Goal: Task Accomplishment & Management: Manage account settings

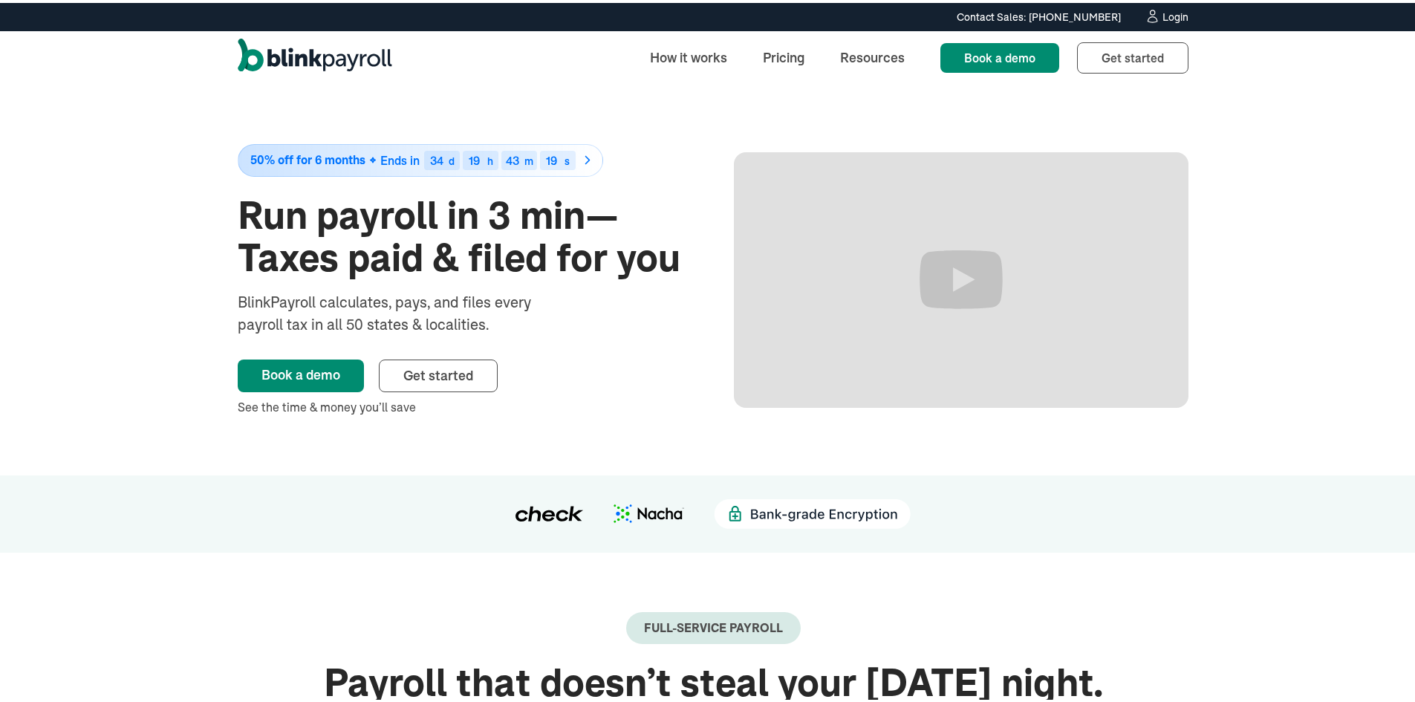
click at [1162, 13] on div "Login" at bounding box center [1175, 14] width 26 height 10
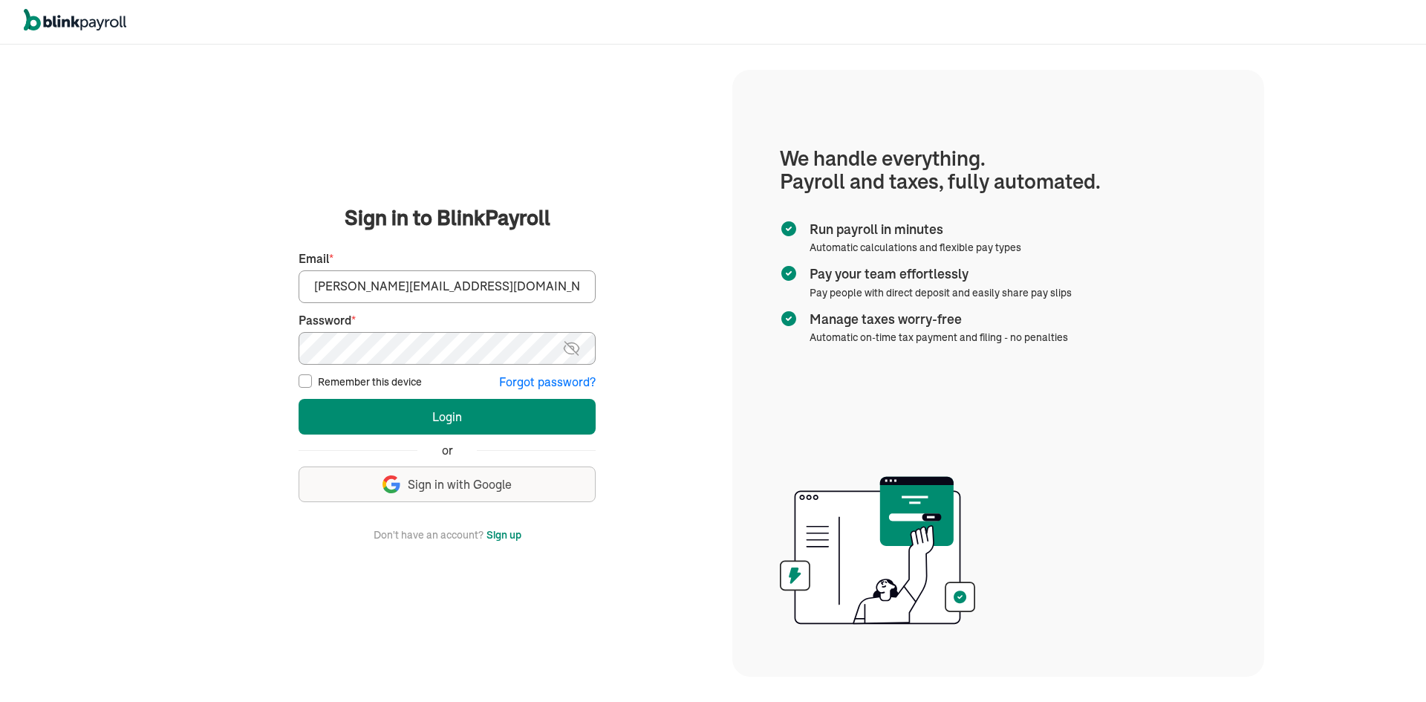
type input "[PERSON_NAME][EMAIL_ADDRESS][DOMAIN_NAME]"
click at [299, 399] on button "Login" at bounding box center [447, 417] width 297 height 36
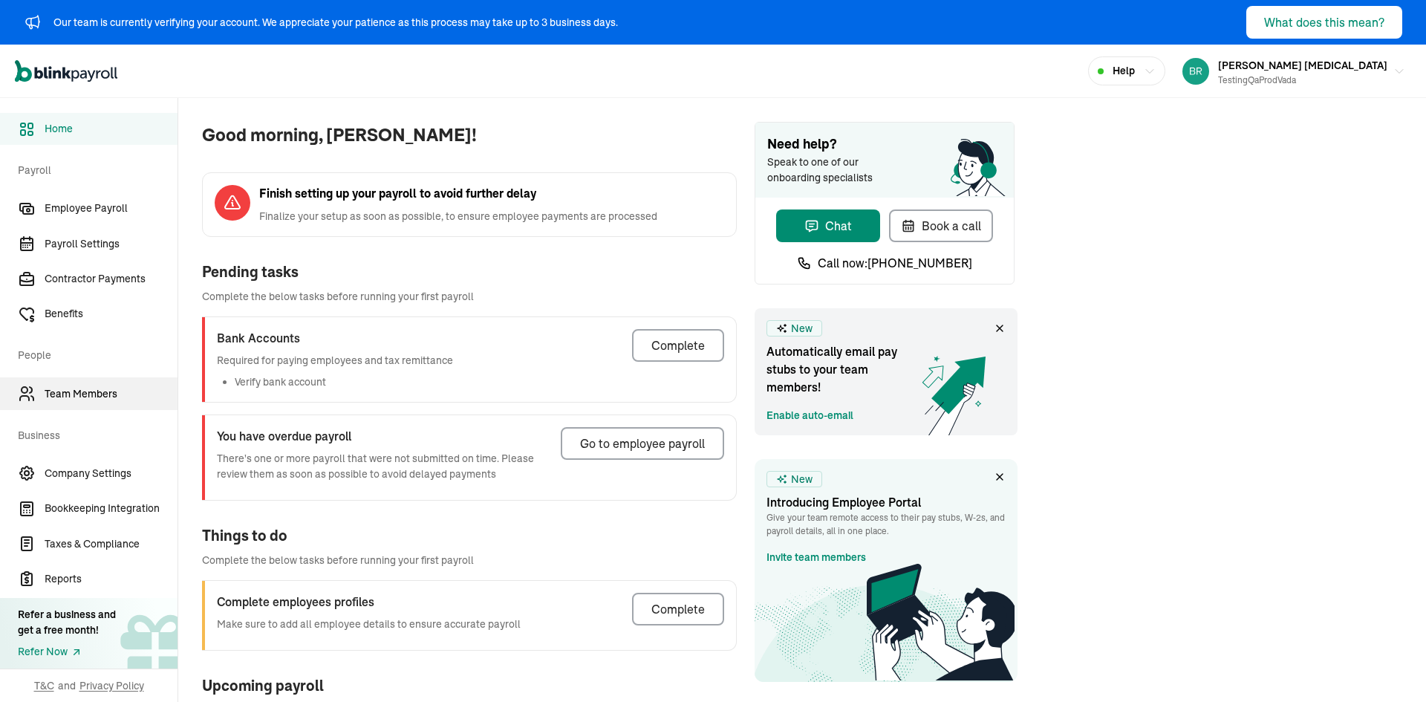
click at [89, 384] on link "Team Members" at bounding box center [88, 393] width 177 height 32
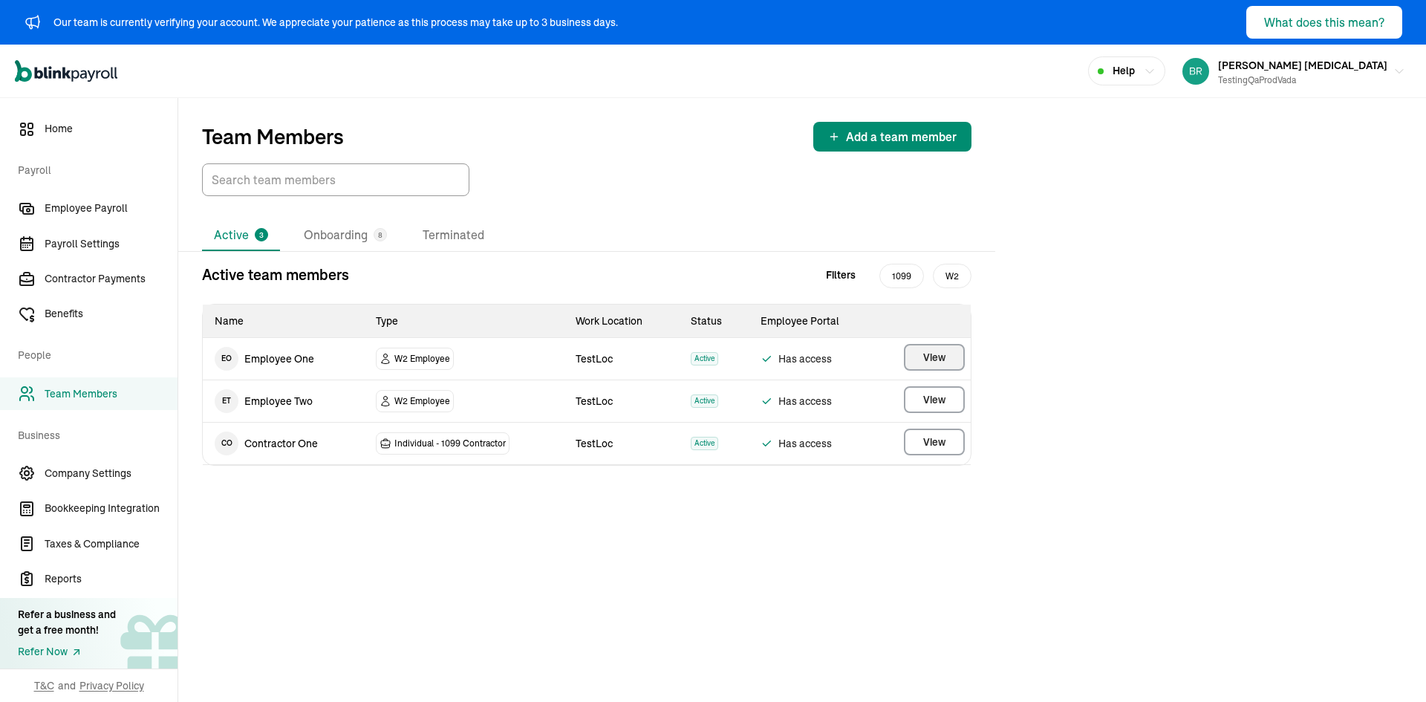
click at [956, 362] on button "View" at bounding box center [934, 357] width 61 height 27
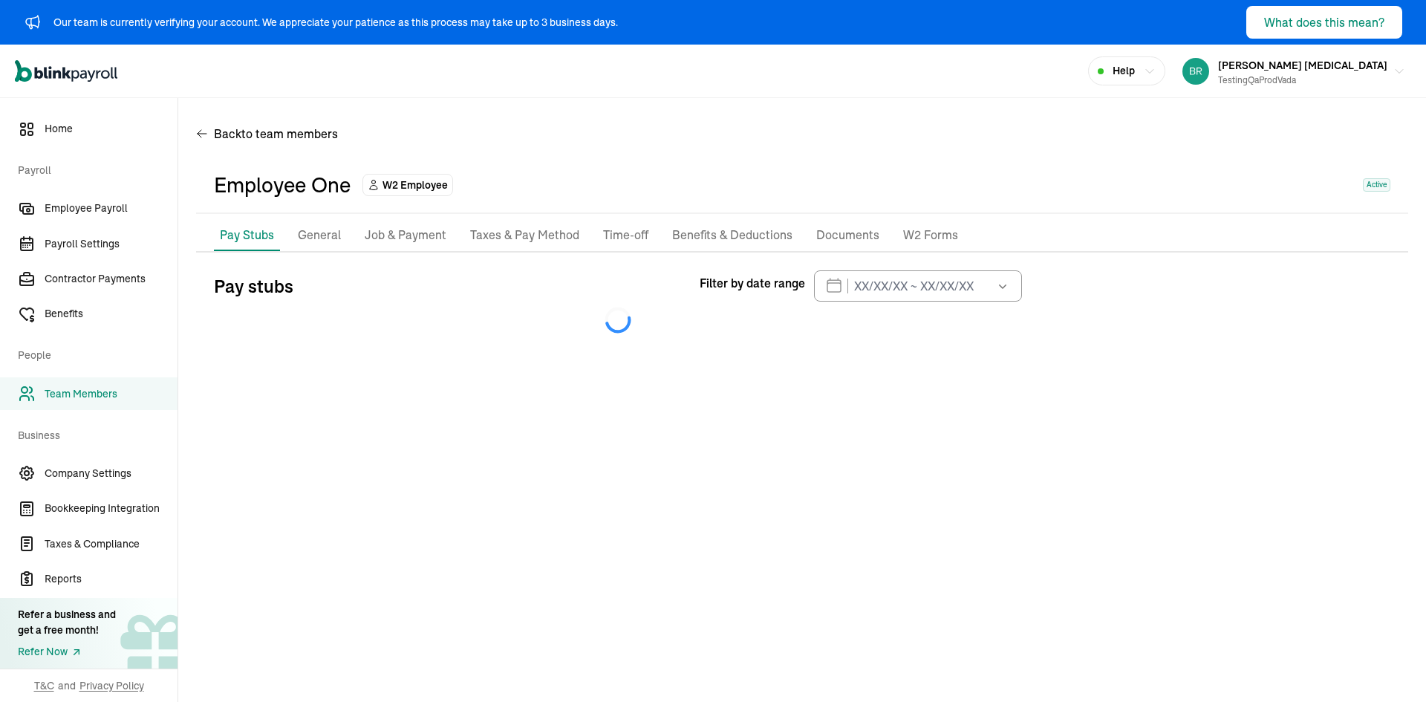
click at [327, 231] on p "General" at bounding box center [319, 235] width 43 height 19
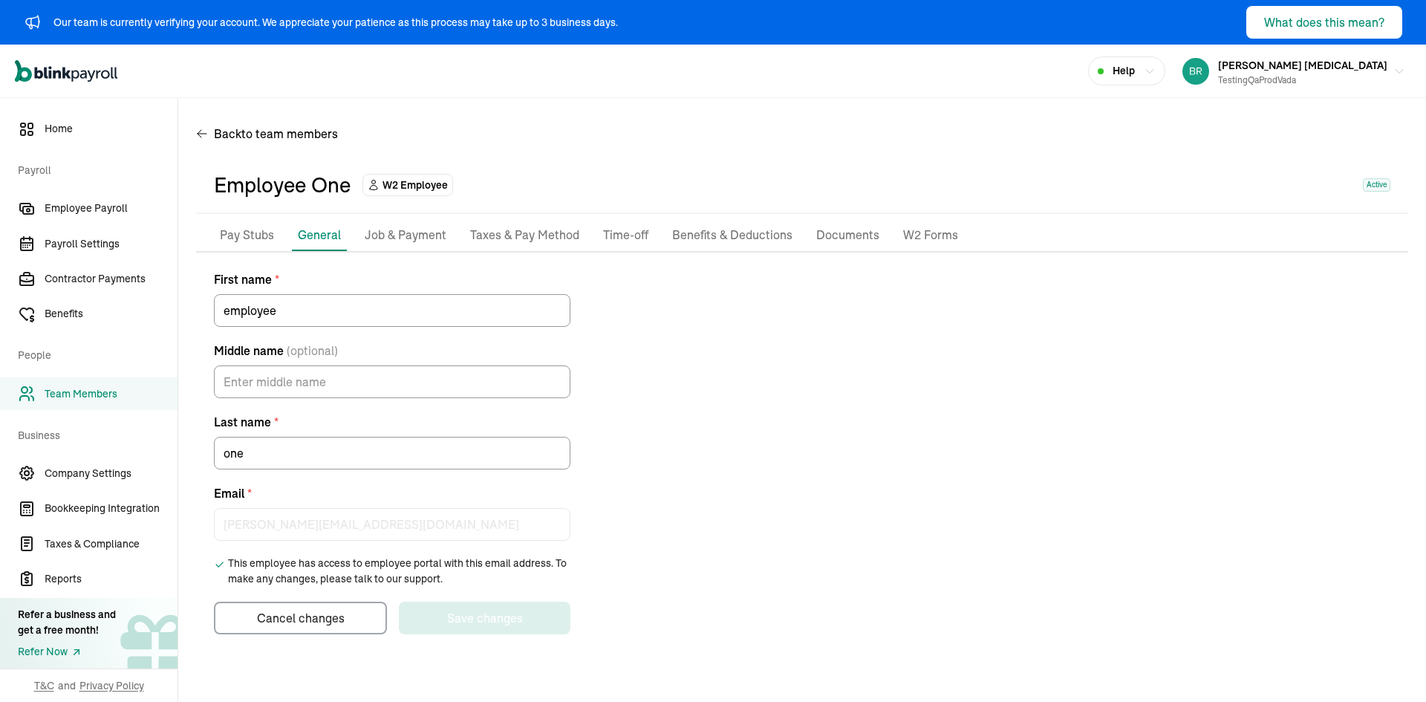
click at [395, 233] on p "Job & Payment" at bounding box center [406, 235] width 82 height 19
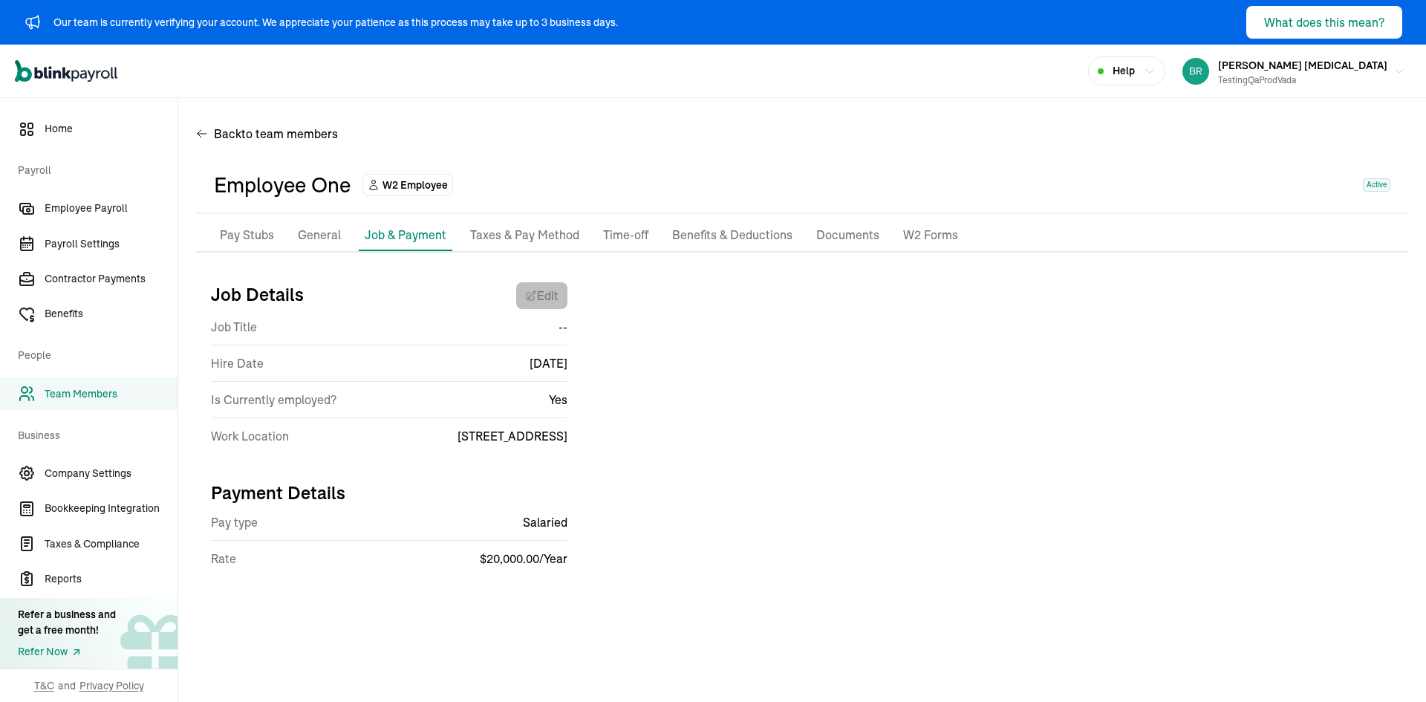
select select "[STREET_ADDRESS]"
select select "4"
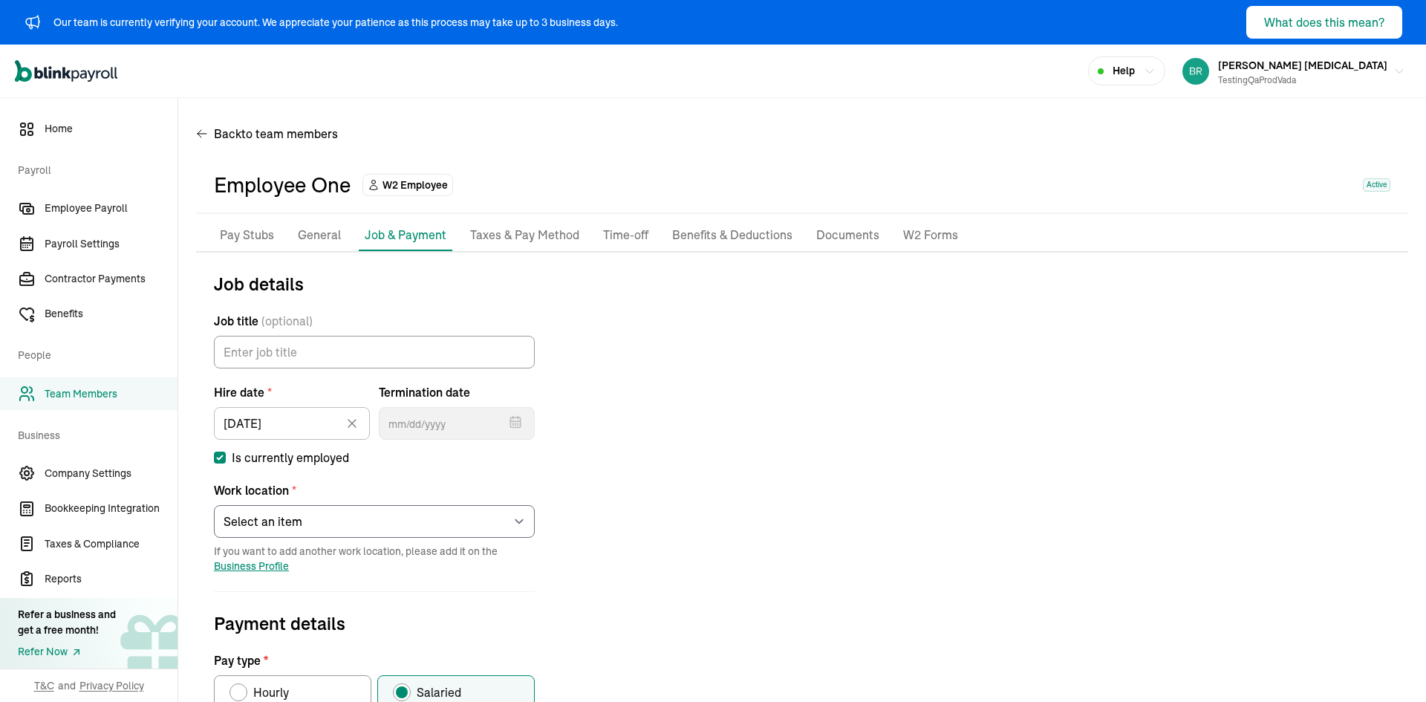
scroll to position [223, 0]
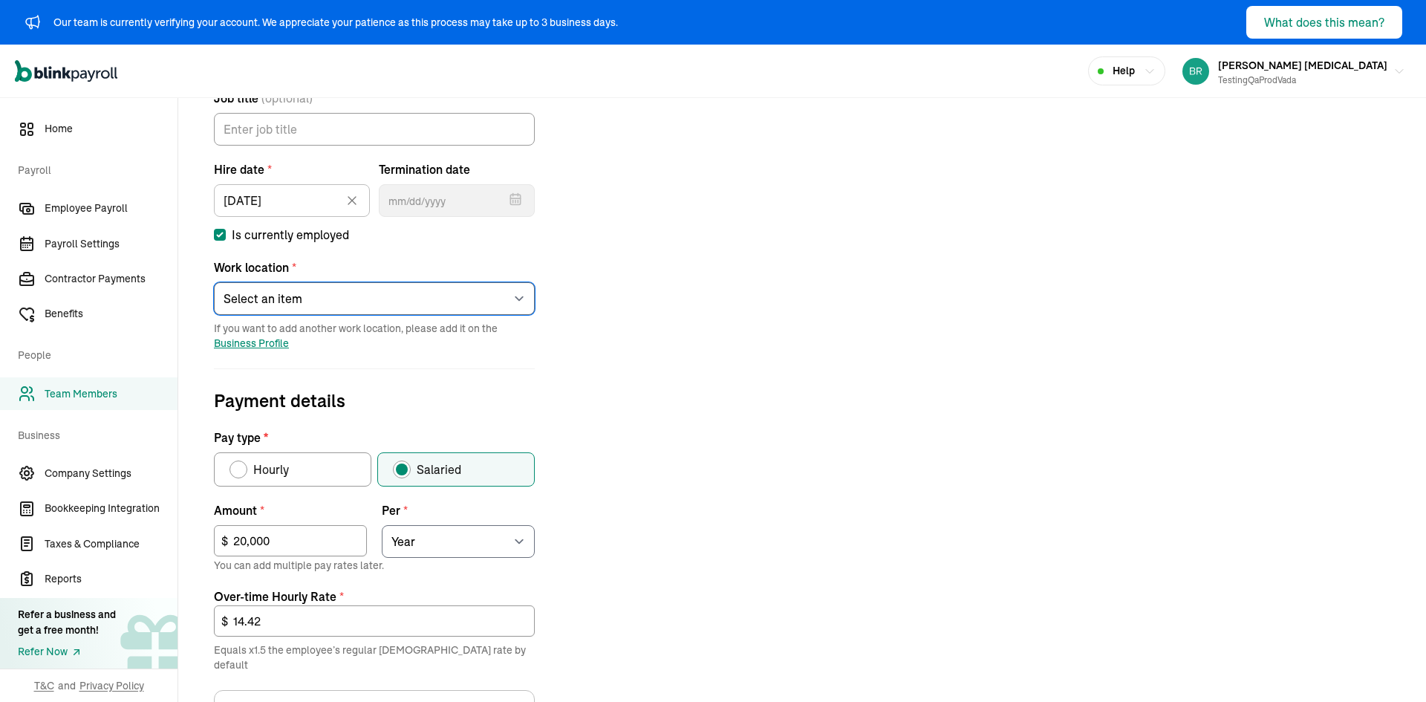
click at [351, 310] on select "Select an item testLoc Works from home" at bounding box center [374, 298] width 321 height 33
click at [326, 304] on select "Select an item testLoc Works from home" at bounding box center [374, 298] width 321 height 33
